Goal: Task Accomplishment & Management: Manage account settings

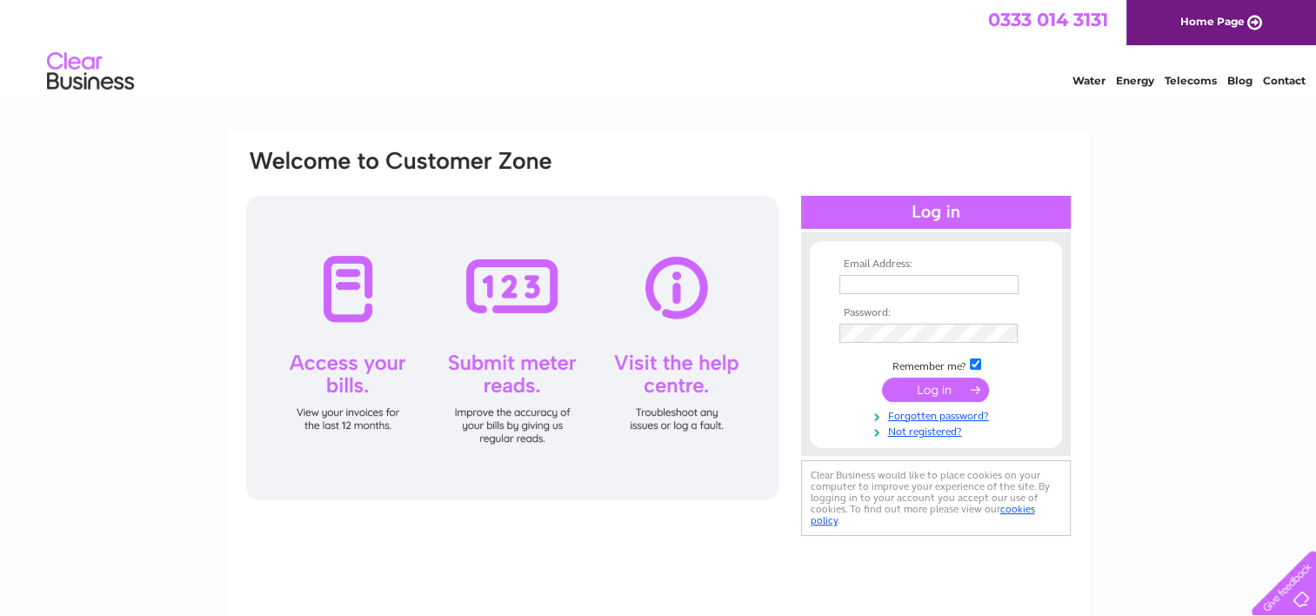
click at [997, 283] on input "text" at bounding box center [928, 284] width 179 height 19
type input "purchasing@nct.org.uk"
click at [950, 386] on input "submit" at bounding box center [935, 389] width 107 height 24
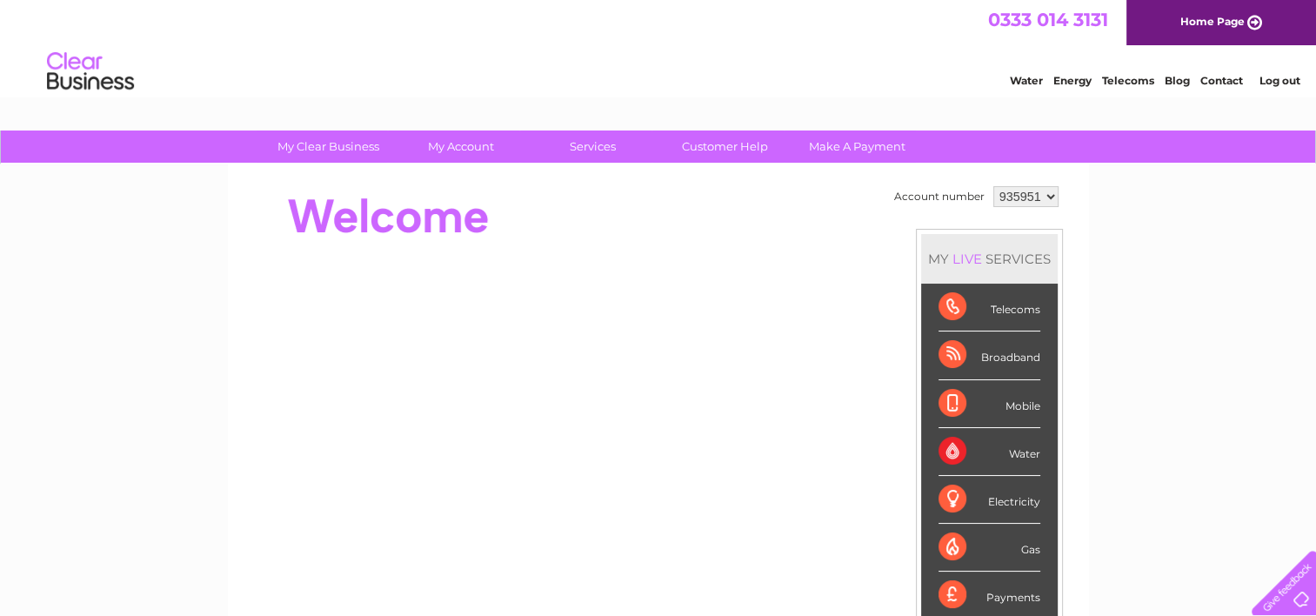
click at [1277, 77] on link "Log out" at bounding box center [1278, 80] width 41 height 13
